Goal: Task Accomplishment & Management: Use online tool/utility

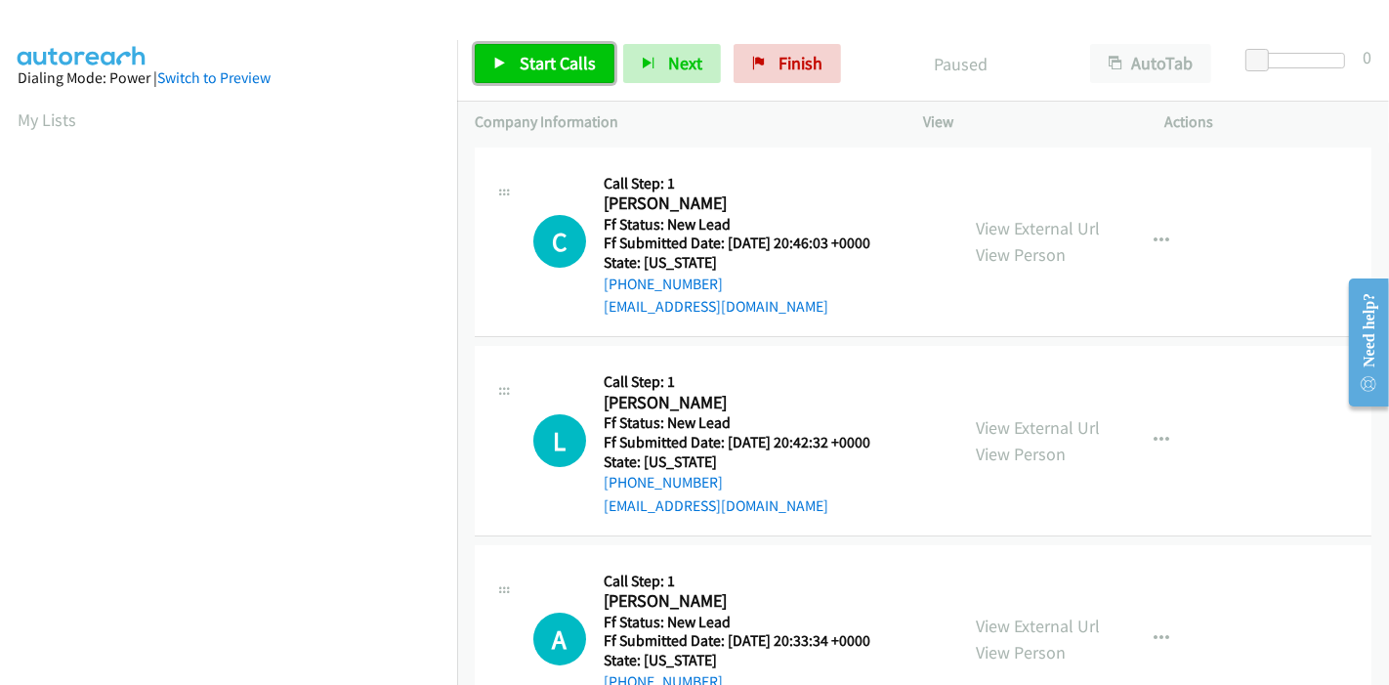
click at [544, 58] on span "Start Calls" at bounding box center [558, 63] width 76 height 22
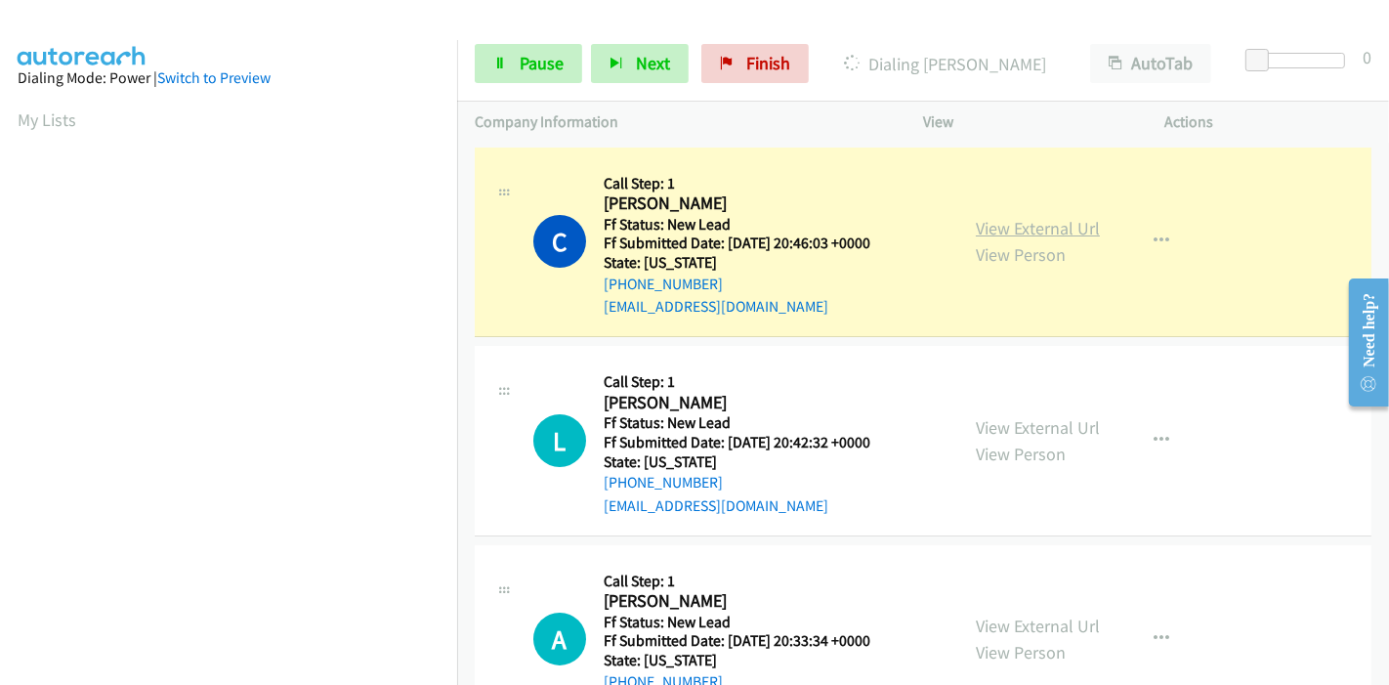
click at [979, 231] on link "View External Url" at bounding box center [1038, 228] width 124 height 22
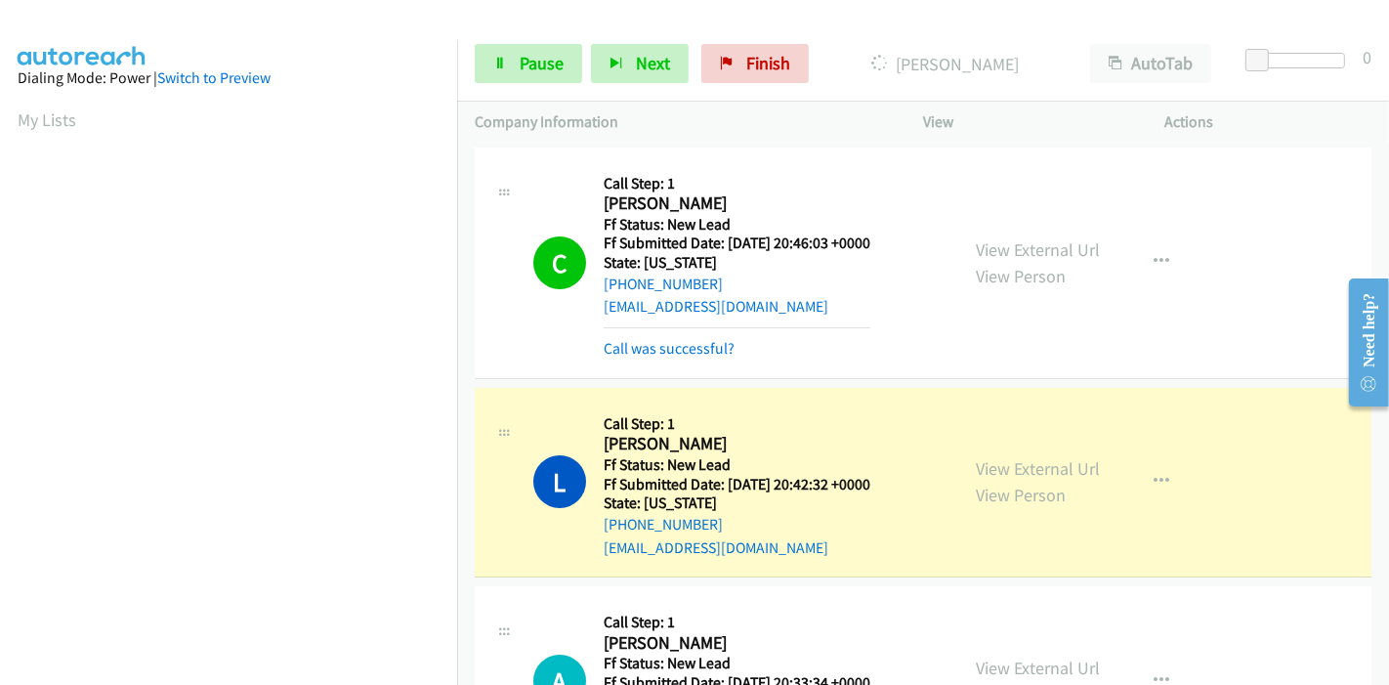
scroll to position [412, 0]
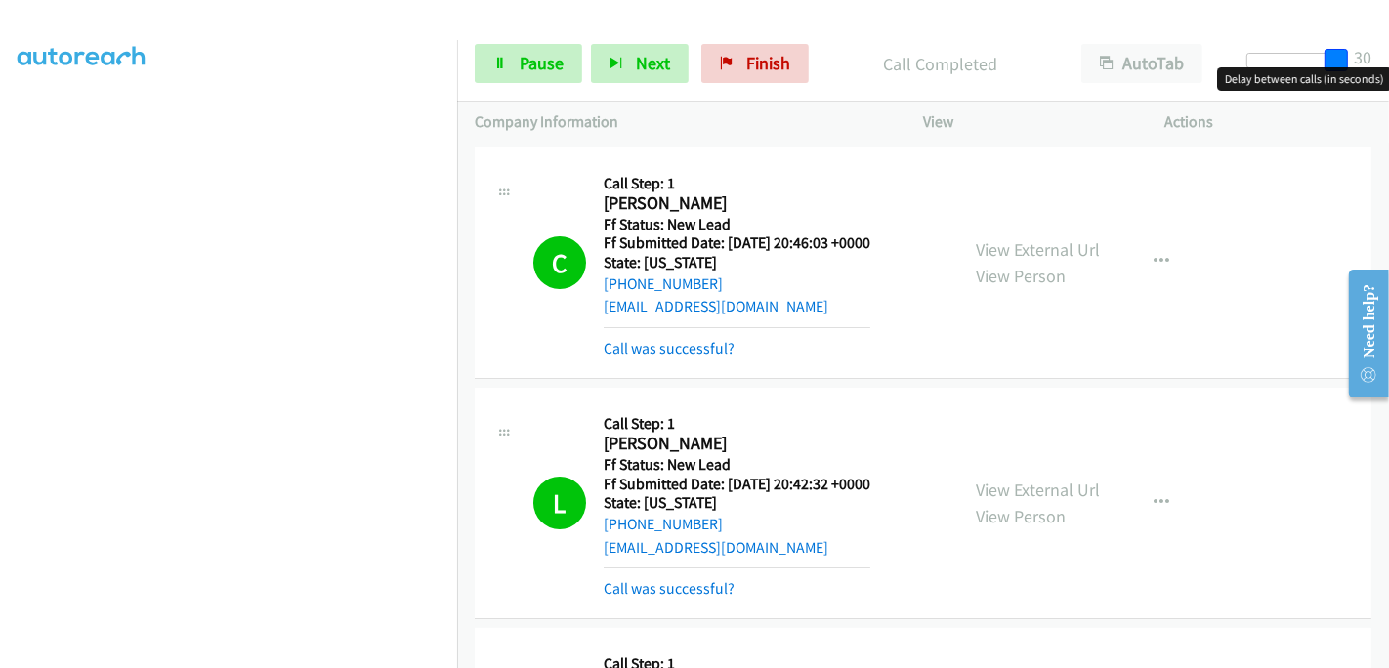
drag, startPoint x: 1253, startPoint y: 58, endPoint x: 1365, endPoint y: 75, distance: 113.7
click at [1365, 75] on body "Start Calls Pause Next Finish Call Completed AutoTab AutoTab 30 Company Informa…" at bounding box center [694, 46] width 1389 height 93
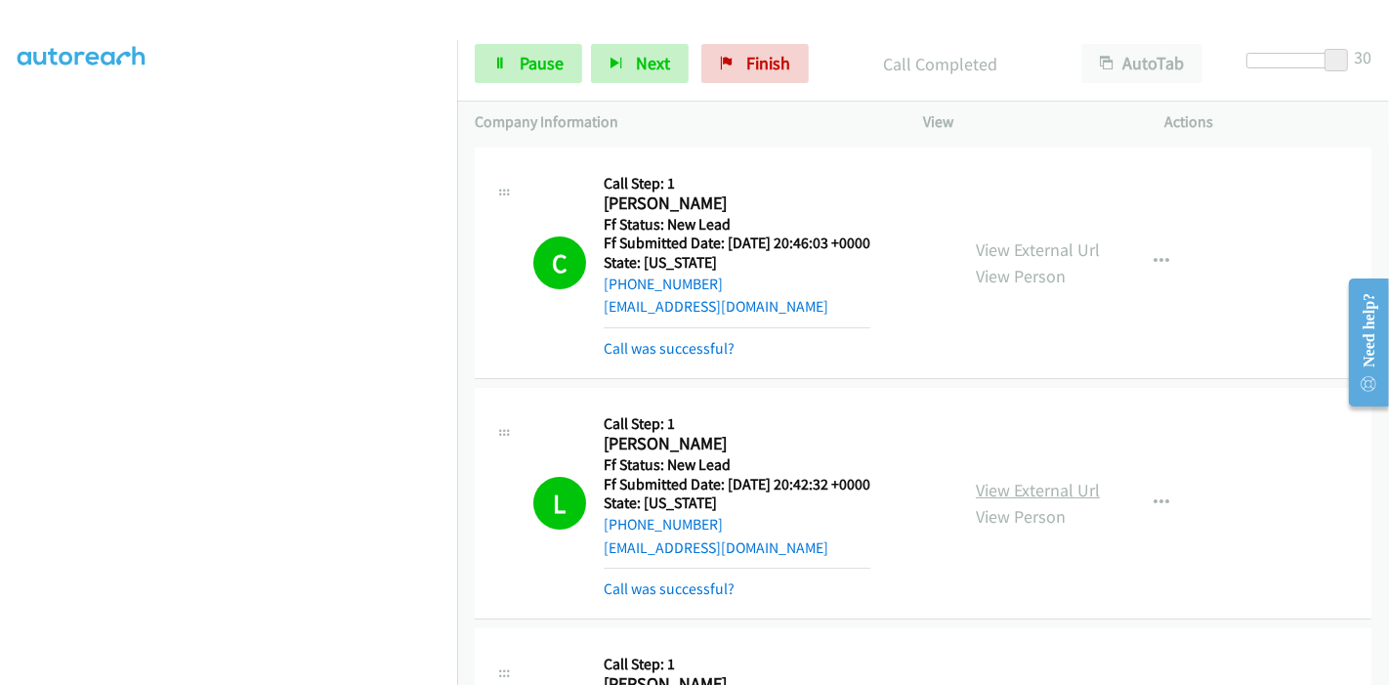
click at [1063, 483] on link "View External Url" at bounding box center [1038, 489] width 124 height 22
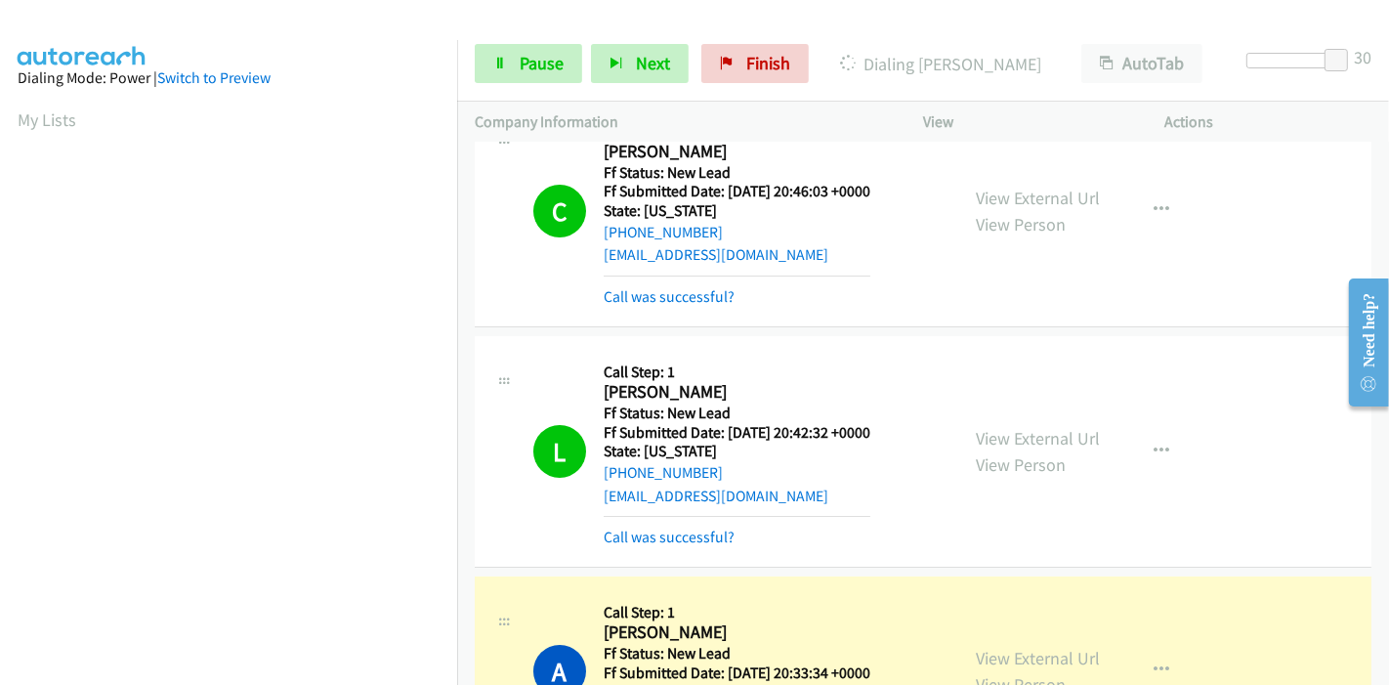
scroll to position [217, 0]
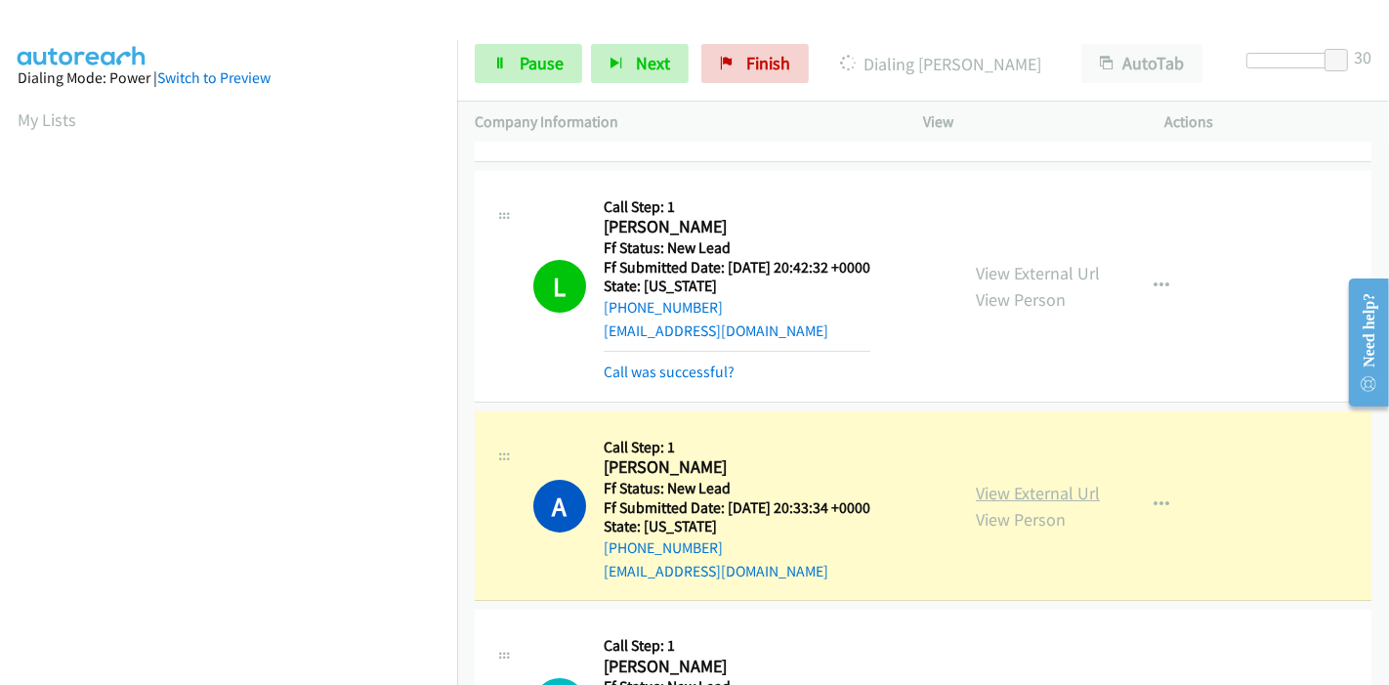
click at [981, 490] on link "View External Url" at bounding box center [1038, 492] width 124 height 22
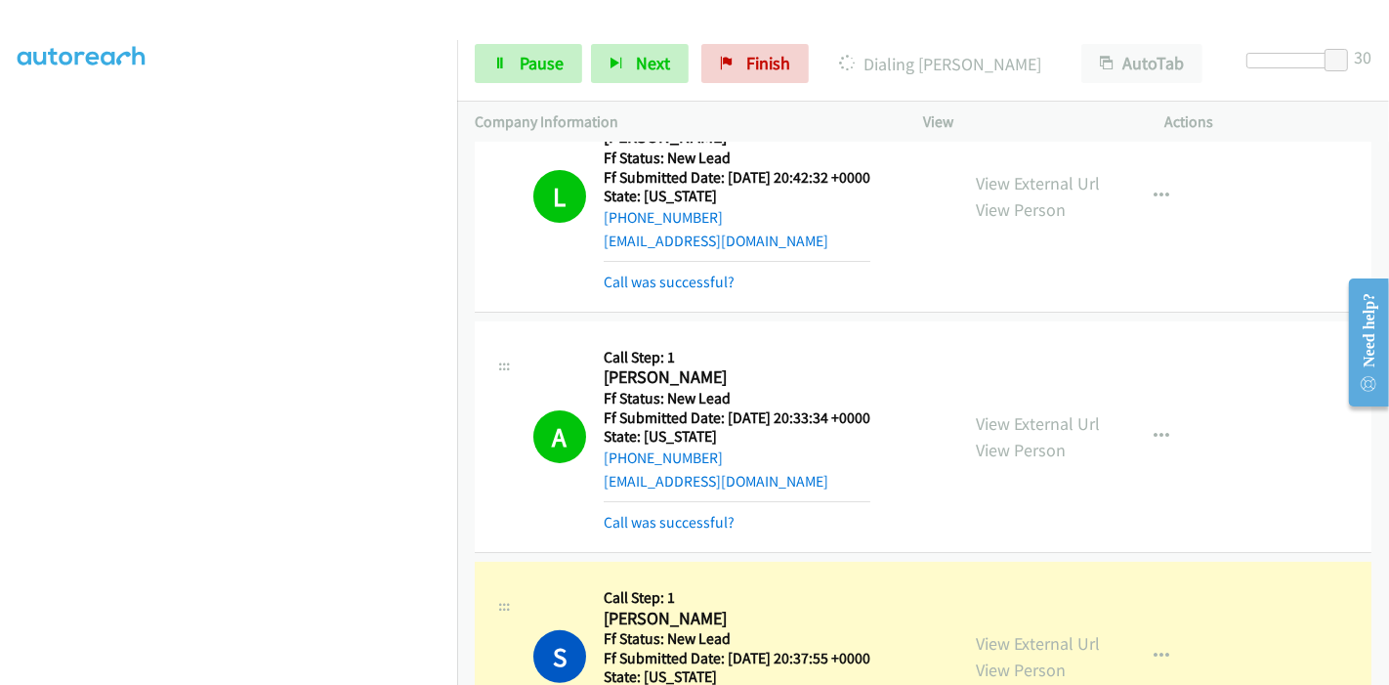
scroll to position [434, 0]
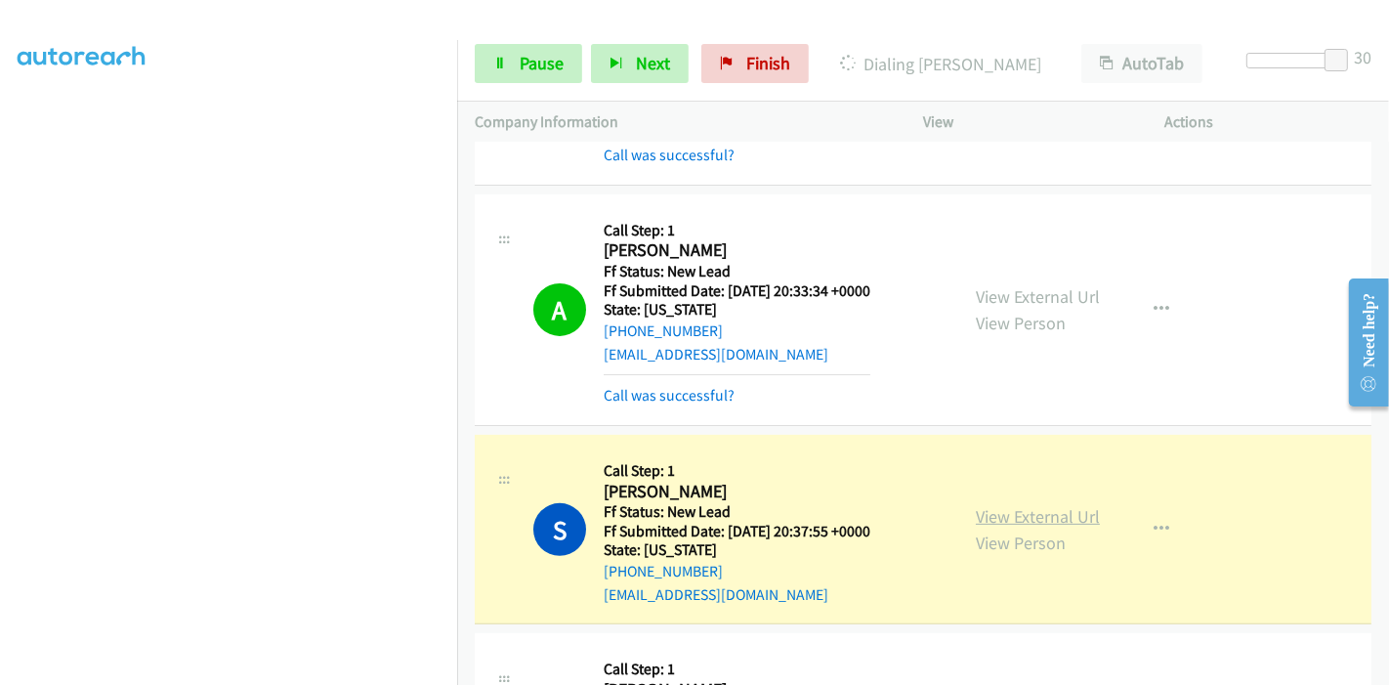
click at [991, 516] on link "View External Url" at bounding box center [1038, 516] width 124 height 22
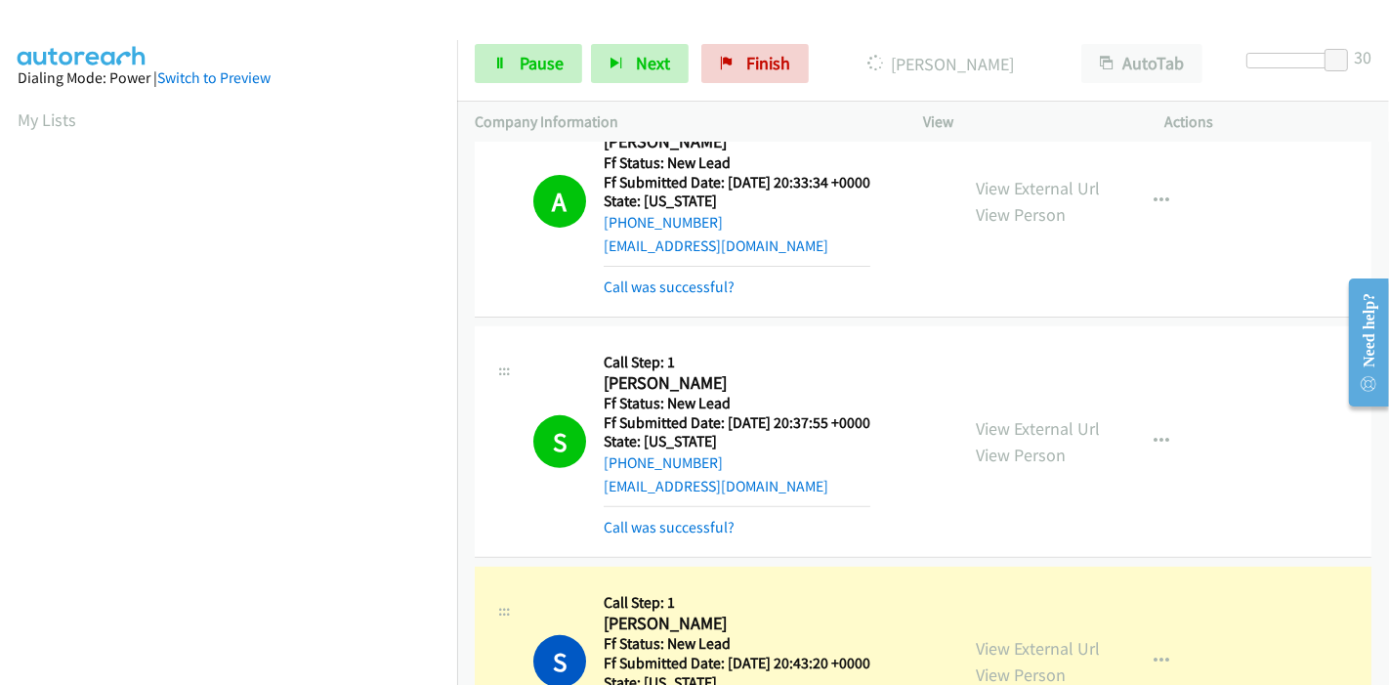
scroll to position [642, 0]
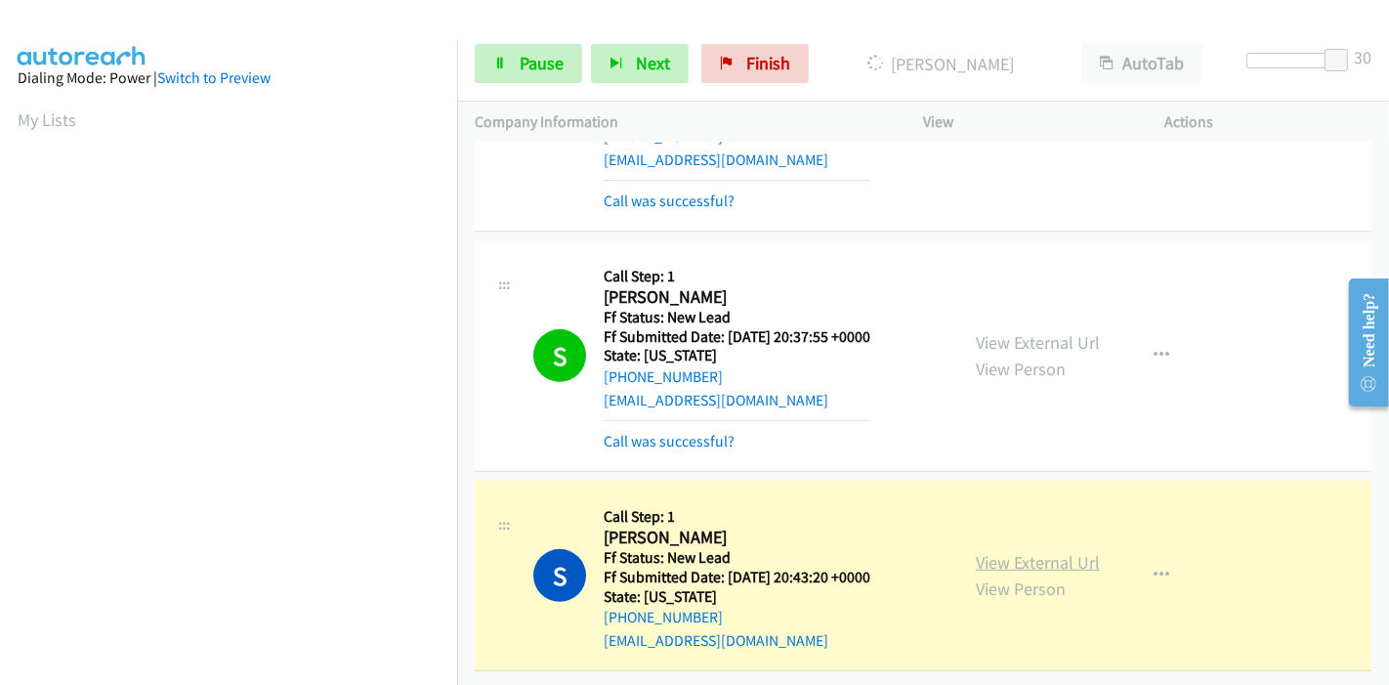
click at [976, 551] on link "View External Url" at bounding box center [1038, 562] width 124 height 22
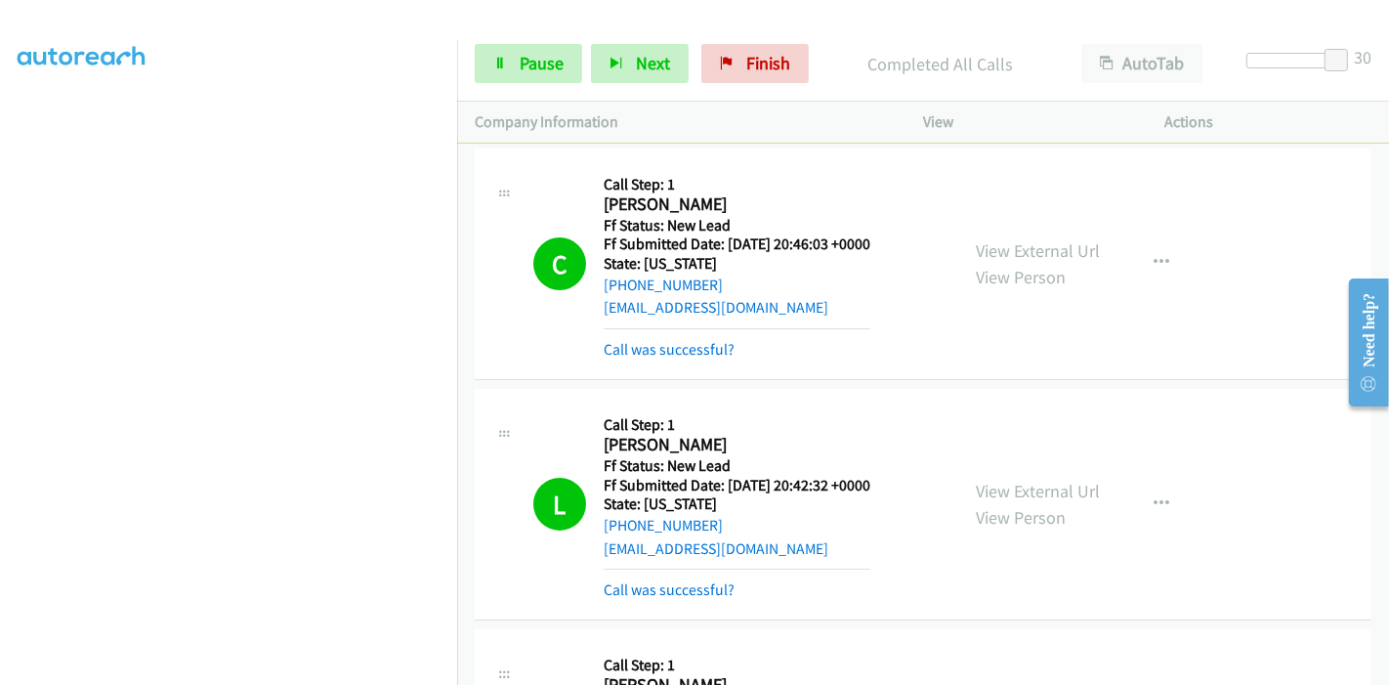
scroll to position [0, 0]
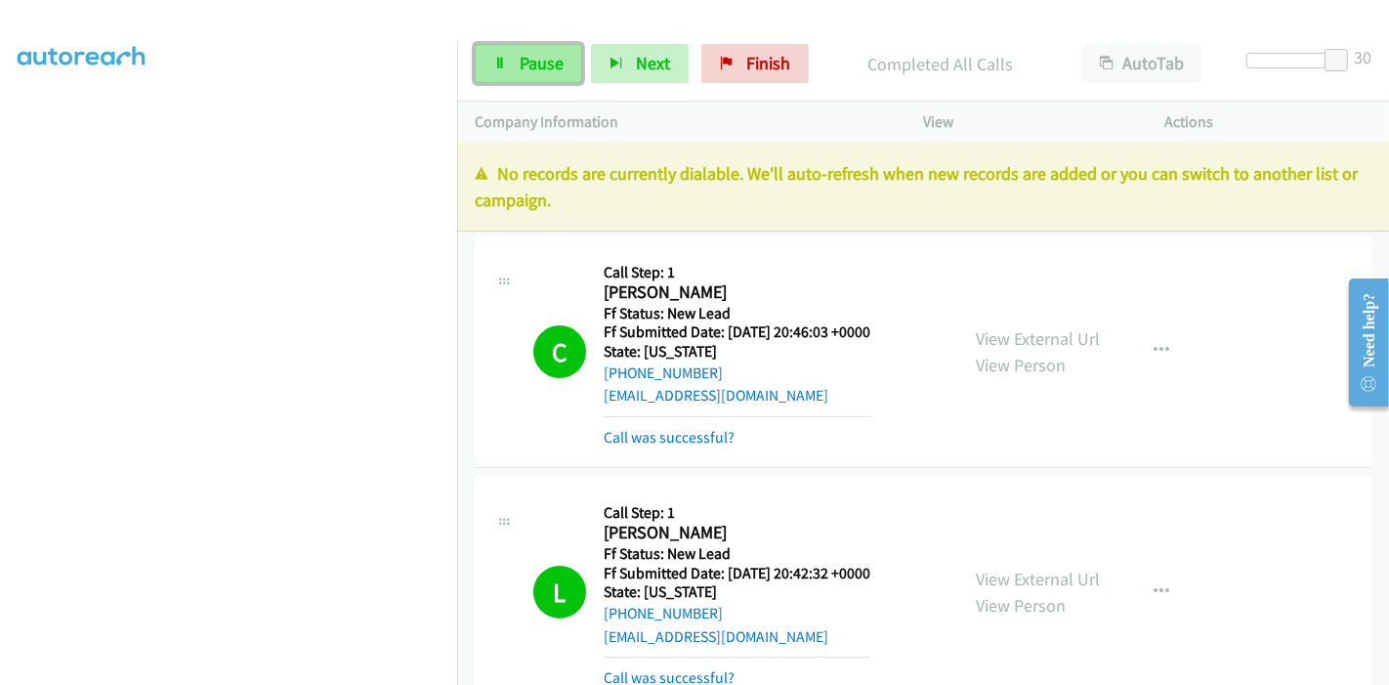
click at [544, 66] on span "Pause" at bounding box center [542, 63] width 44 height 22
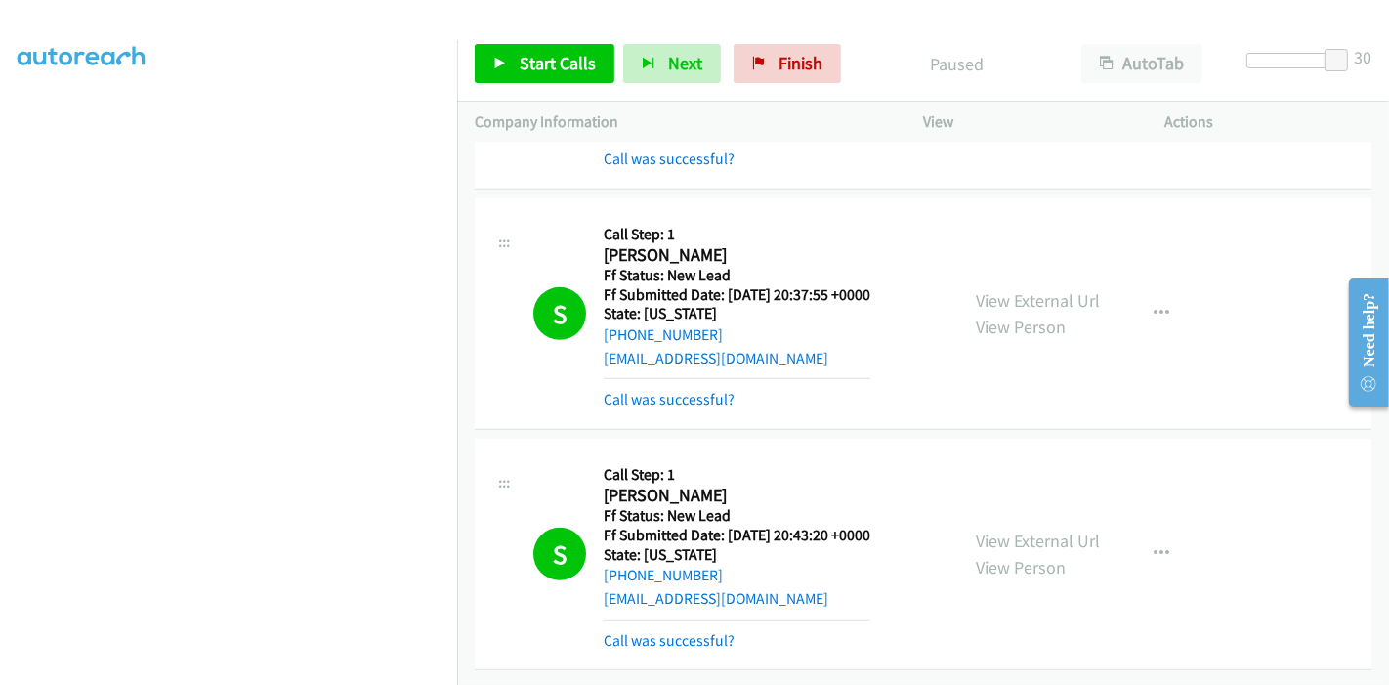
scroll to position [770, 0]
click at [792, 63] on span "Finish" at bounding box center [800, 63] width 44 height 22
